Goal: Find specific page/section: Find specific page/section

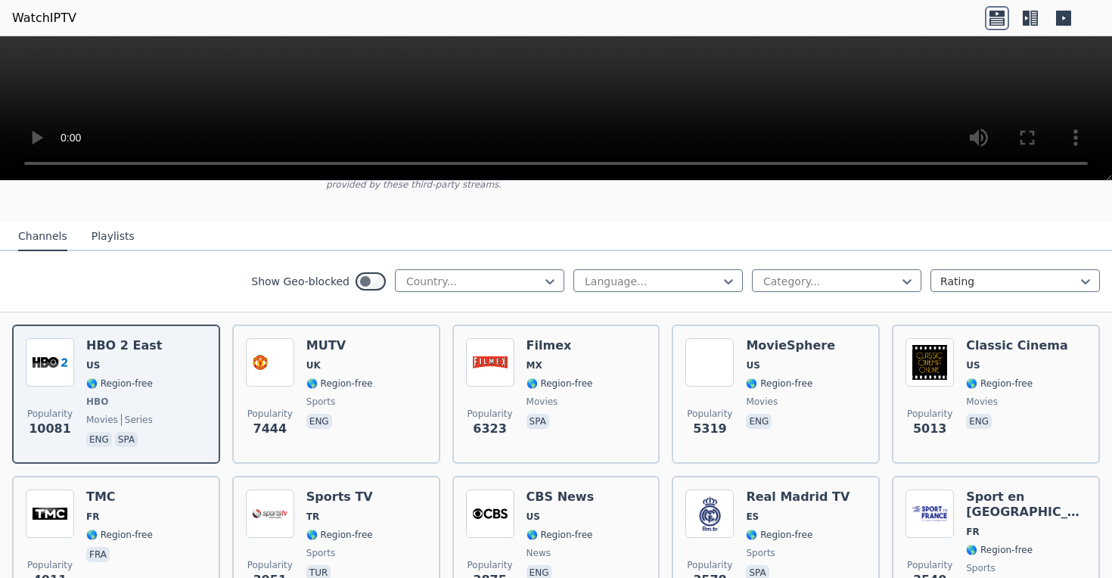
scroll to position [125, 0]
click at [844, 289] on div at bounding box center [831, 282] width 138 height 15
click at [844, 288] on div at bounding box center [831, 282] width 138 height 15
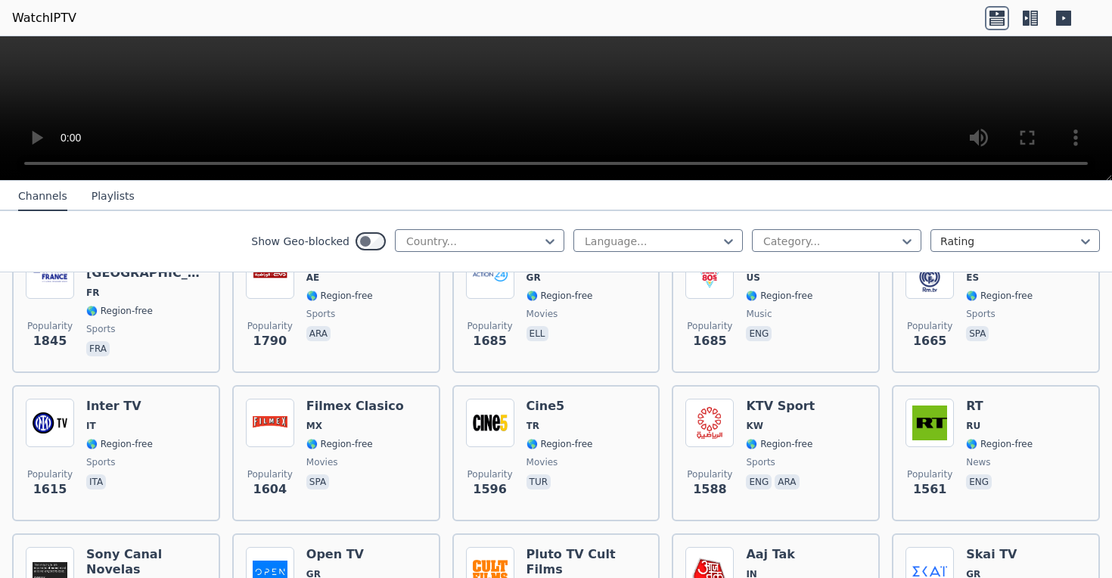
scroll to position [1170, 0]
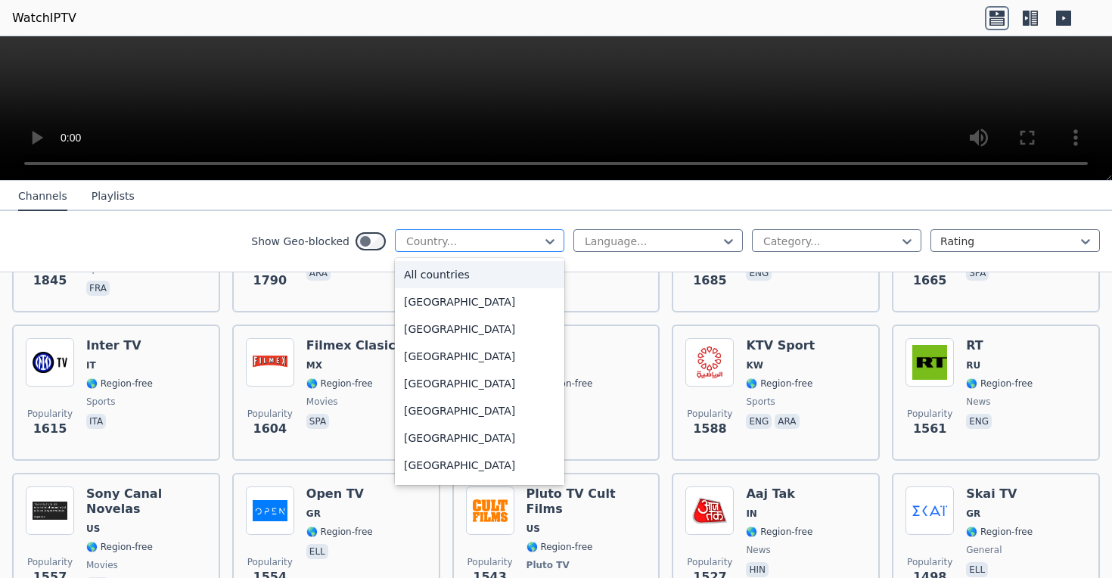
click at [497, 240] on div at bounding box center [474, 241] width 138 height 15
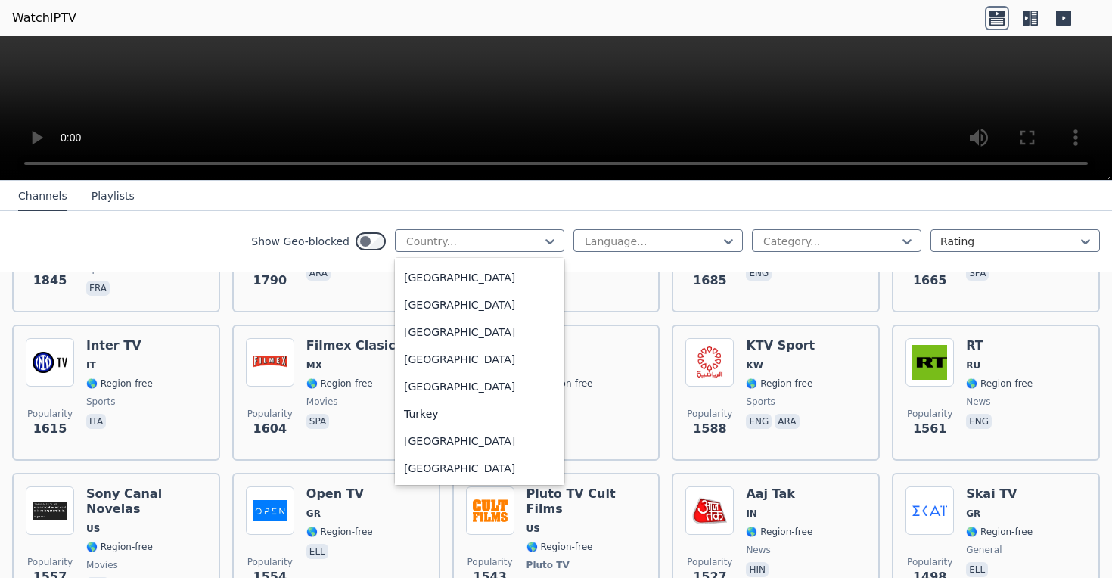
scroll to position [5087, 0]
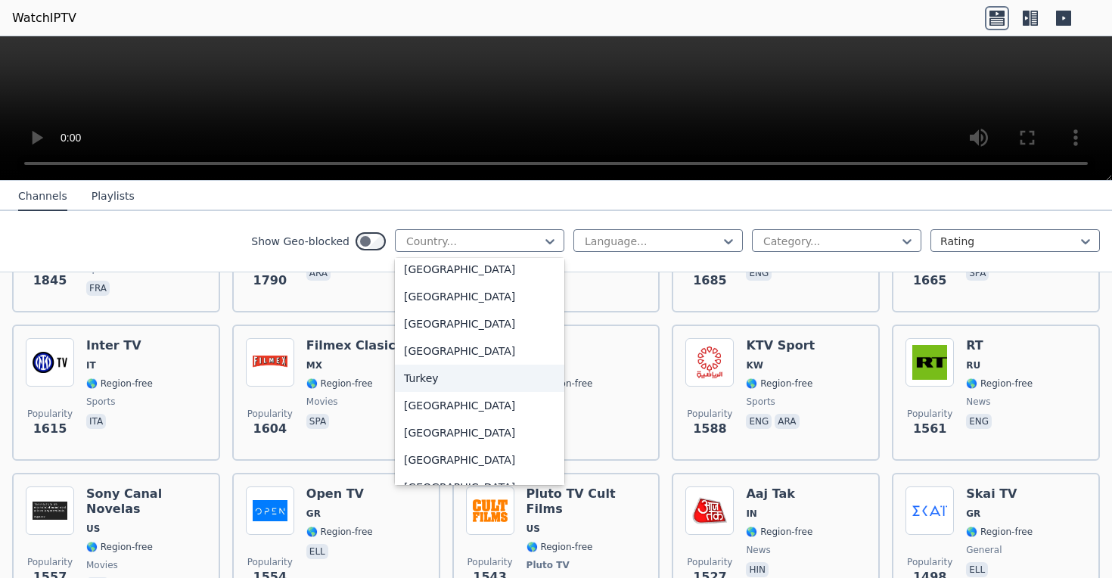
click at [441, 372] on div "Turkey" at bounding box center [479, 378] width 169 height 27
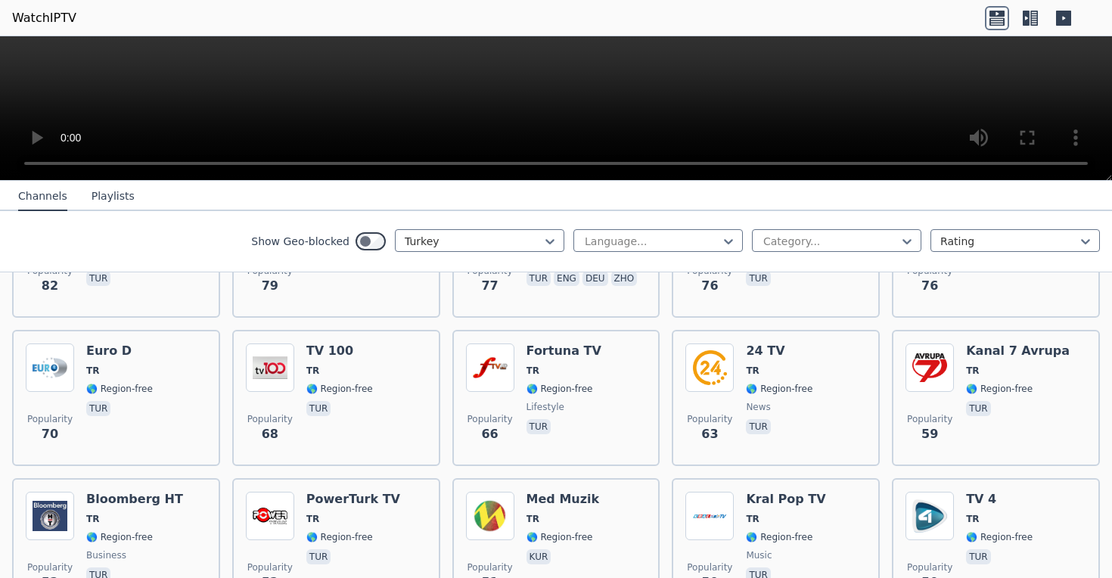
scroll to position [860, 0]
click at [843, 238] on div at bounding box center [831, 241] width 138 height 15
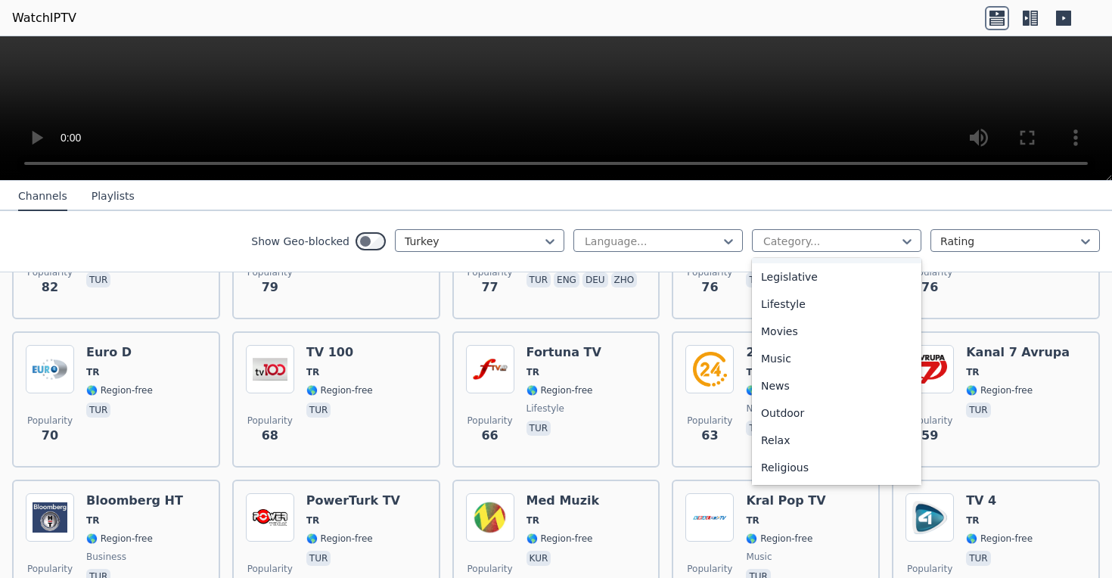
scroll to position [386, 0]
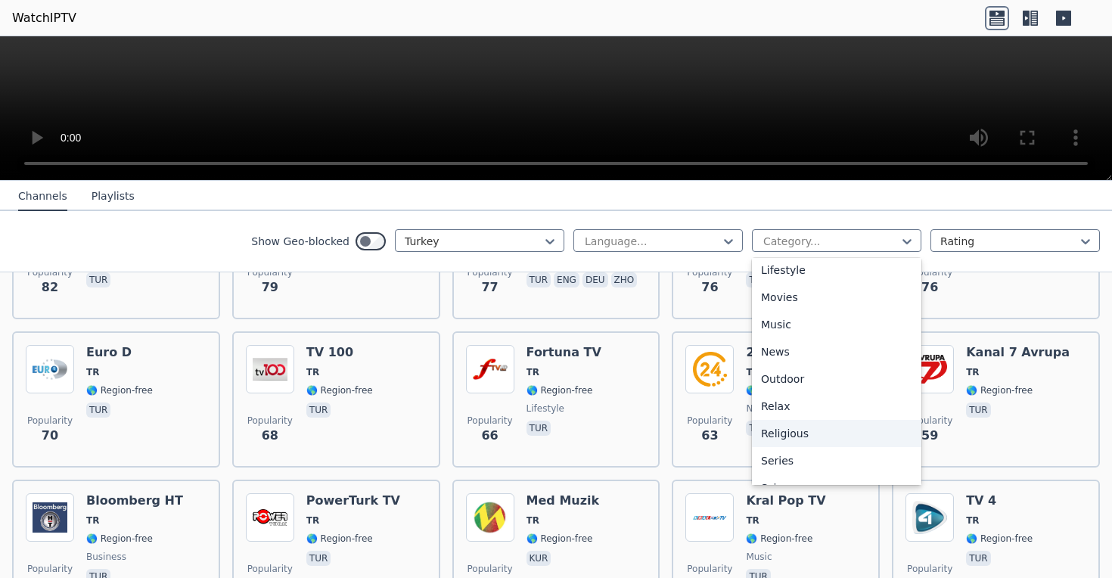
click at [806, 436] on div "Religious" at bounding box center [836, 433] width 169 height 27
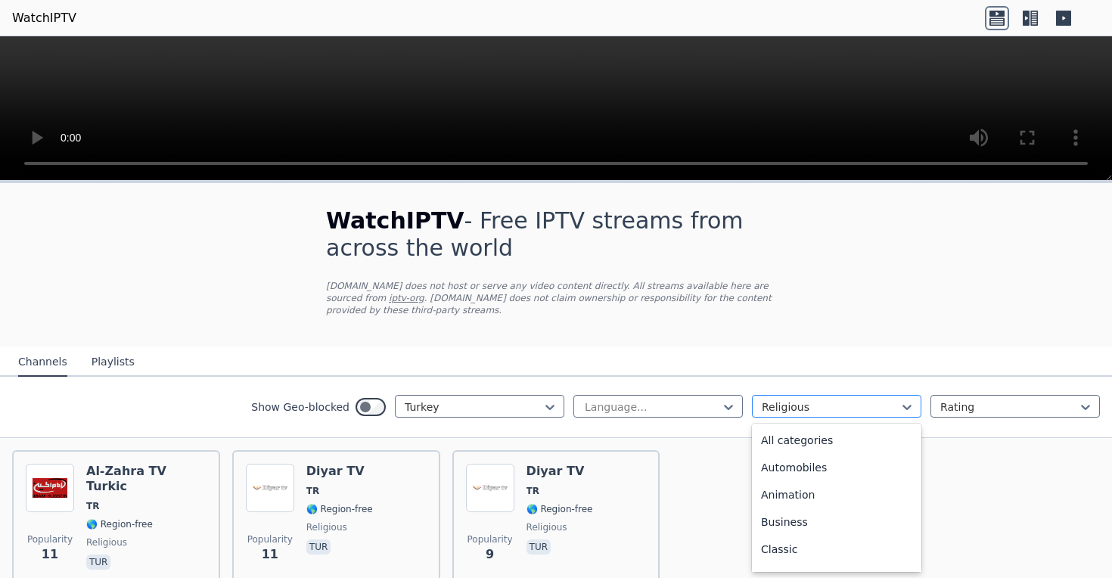
click at [850, 412] on div at bounding box center [831, 407] width 138 height 15
click at [804, 500] on div "Sports" at bounding box center [836, 500] width 169 height 27
